Goal: Information Seeking & Learning: Learn about a topic

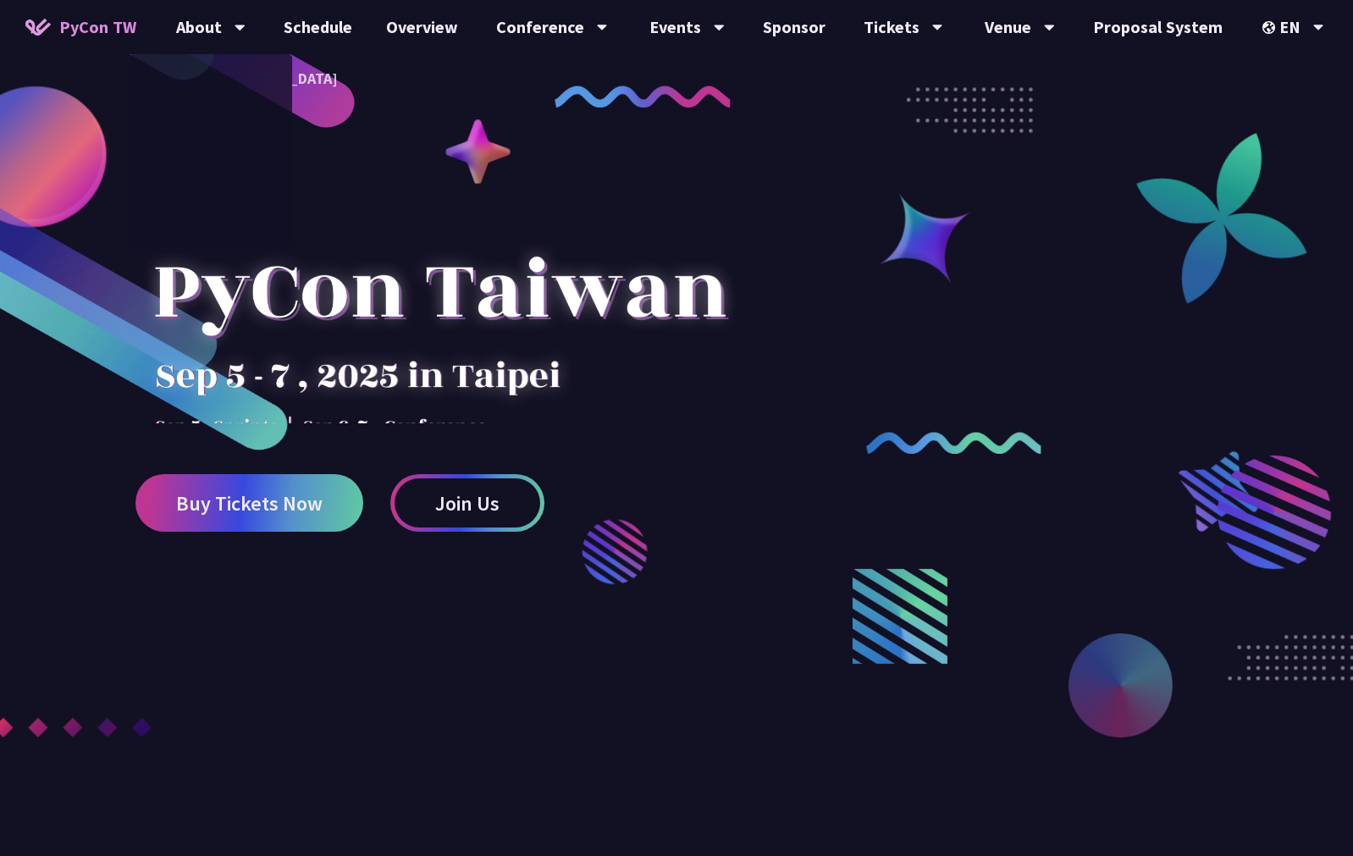
click at [79, 23] on span "PyCon TW" at bounding box center [97, 26] width 77 height 25
click at [345, 29] on link "Schedule" at bounding box center [318, 27] width 102 height 54
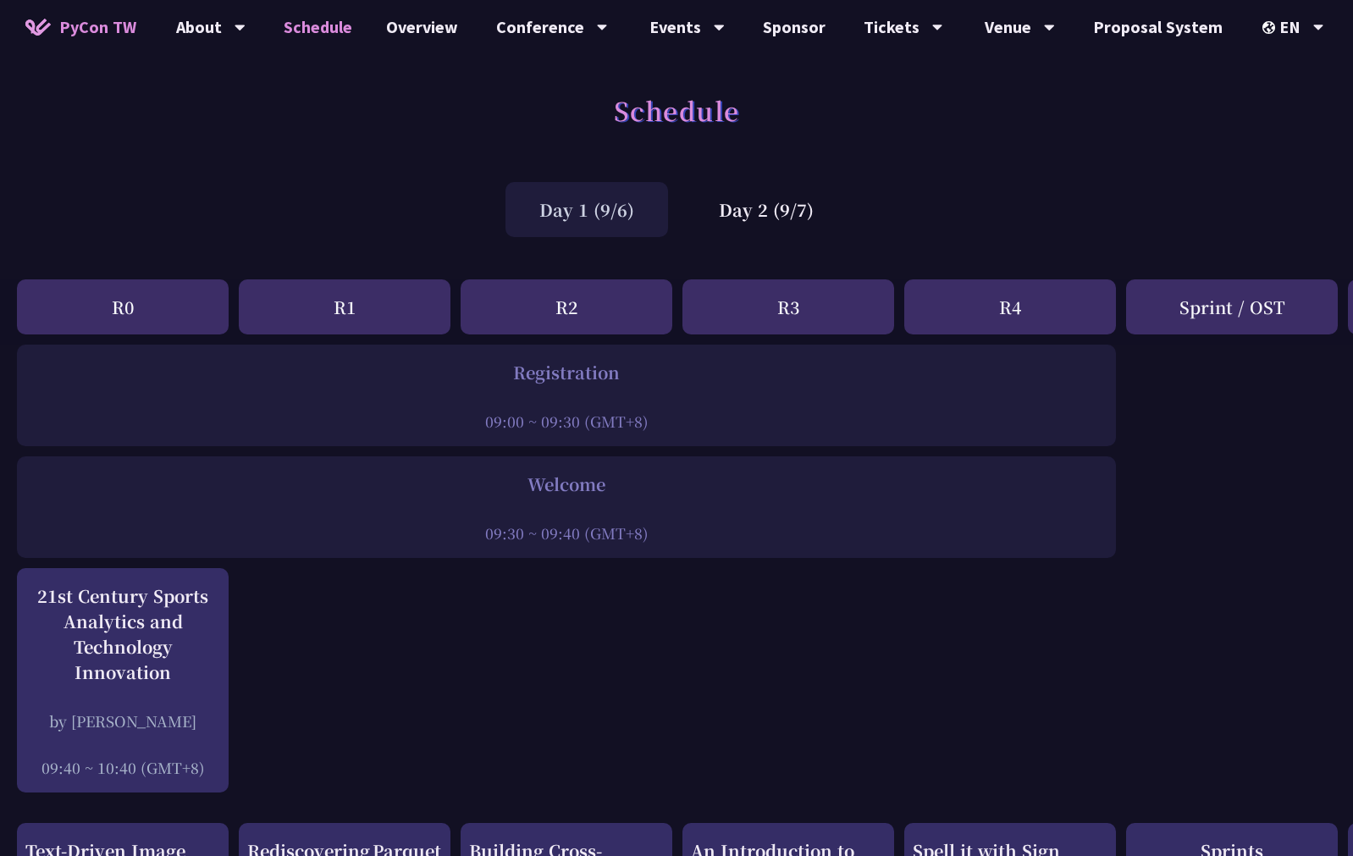
click at [313, 25] on link "Schedule" at bounding box center [318, 27] width 102 height 54
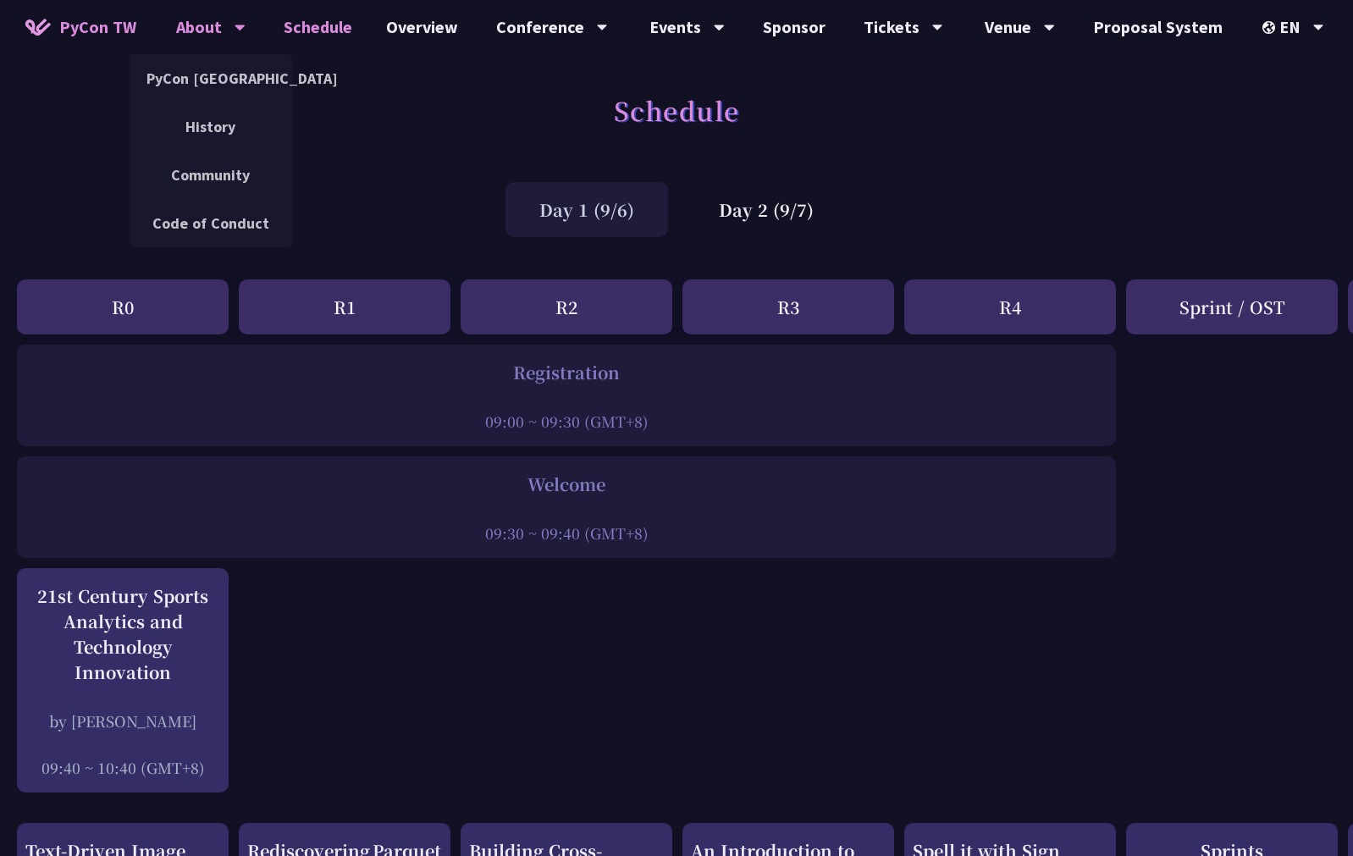
click at [221, 30] on div "About" at bounding box center [210, 27] width 69 height 54
